Goal: Navigation & Orientation: Find specific page/section

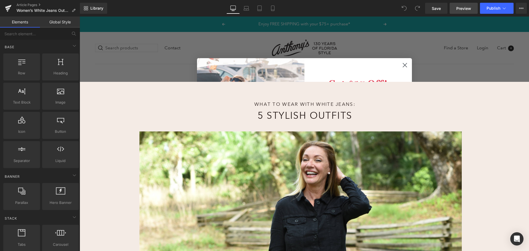
click at [461, 11] on link "Preview" at bounding box center [463, 8] width 28 height 11
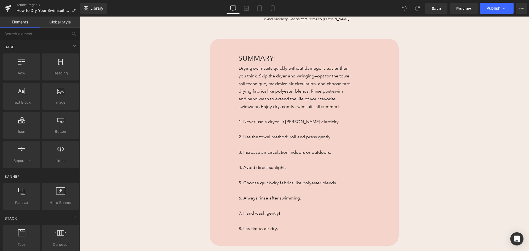
scroll to position [275, 0]
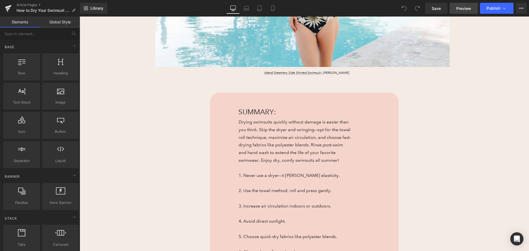
click at [456, 11] on link "Preview" at bounding box center [463, 8] width 28 height 11
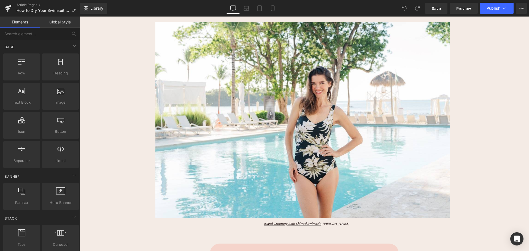
scroll to position [0, 0]
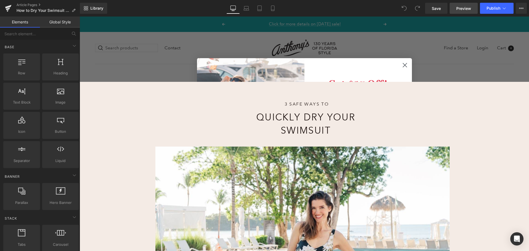
click at [474, 4] on link "Preview" at bounding box center [463, 8] width 28 height 11
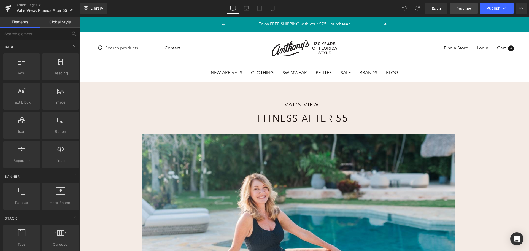
click at [471, 9] on span "Preview" at bounding box center [463, 9] width 15 height 6
